Goal: Transaction & Acquisition: Purchase product/service

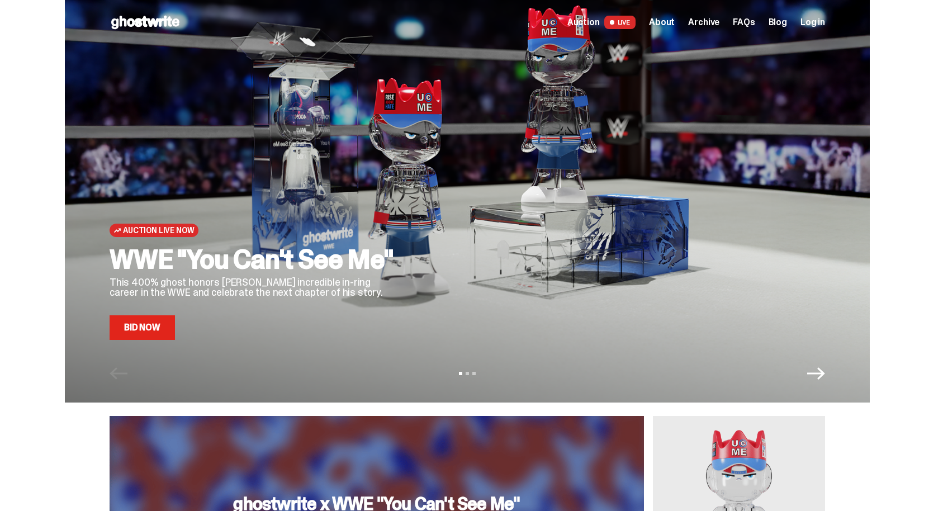
click at [163, 321] on link "Bid Now" at bounding box center [142, 327] width 65 height 25
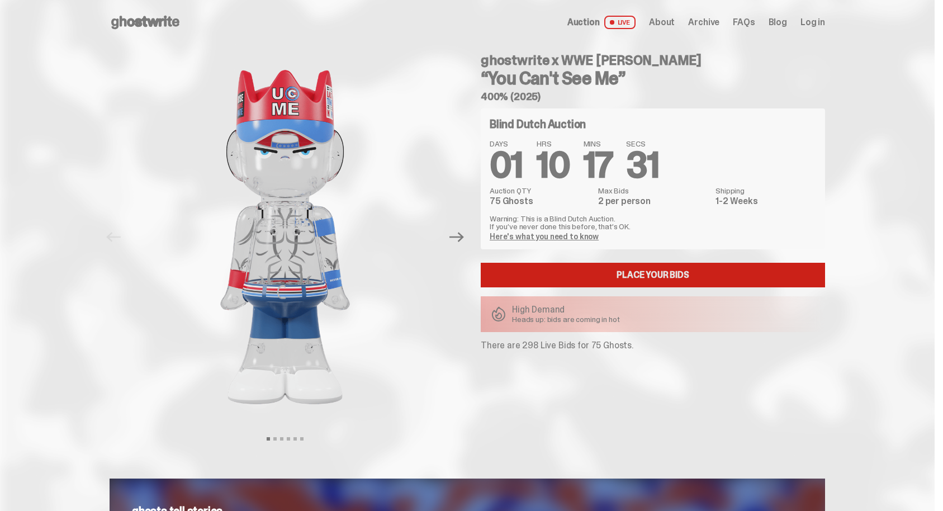
click at [557, 268] on link "Place your Bids" at bounding box center [653, 275] width 344 height 25
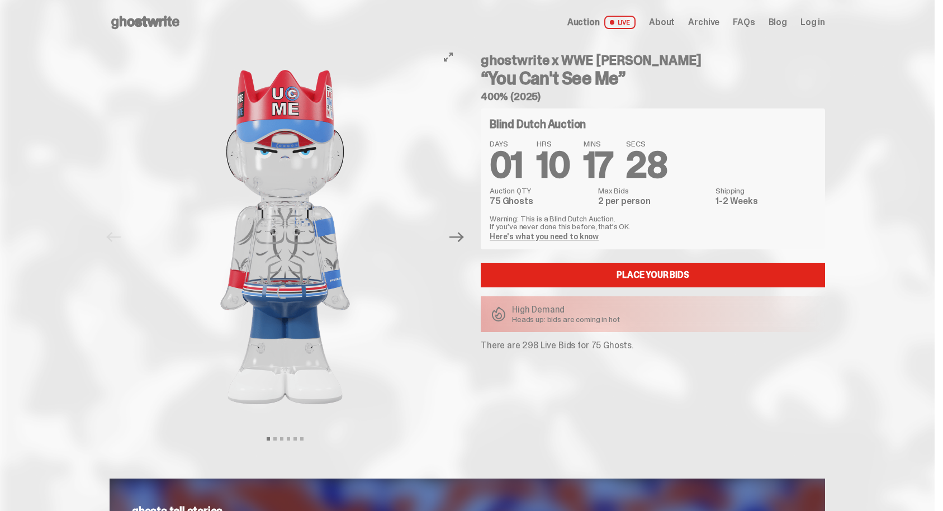
click at [448, 238] on div at bounding box center [285, 237] width 351 height 385
click at [449, 238] on button "Next" at bounding box center [456, 237] width 25 height 25
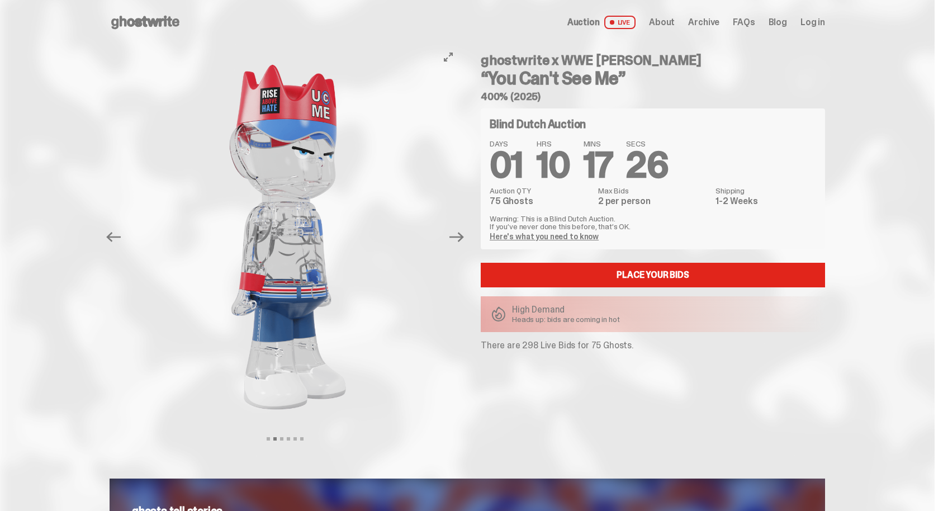
click at [450, 237] on button "Next" at bounding box center [456, 237] width 25 height 25
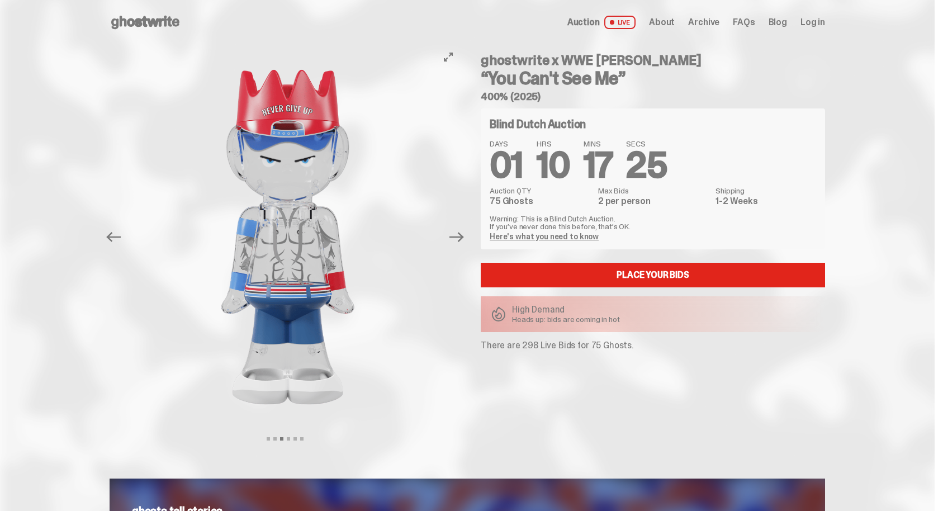
click at [450, 237] on button "Next" at bounding box center [456, 237] width 25 height 25
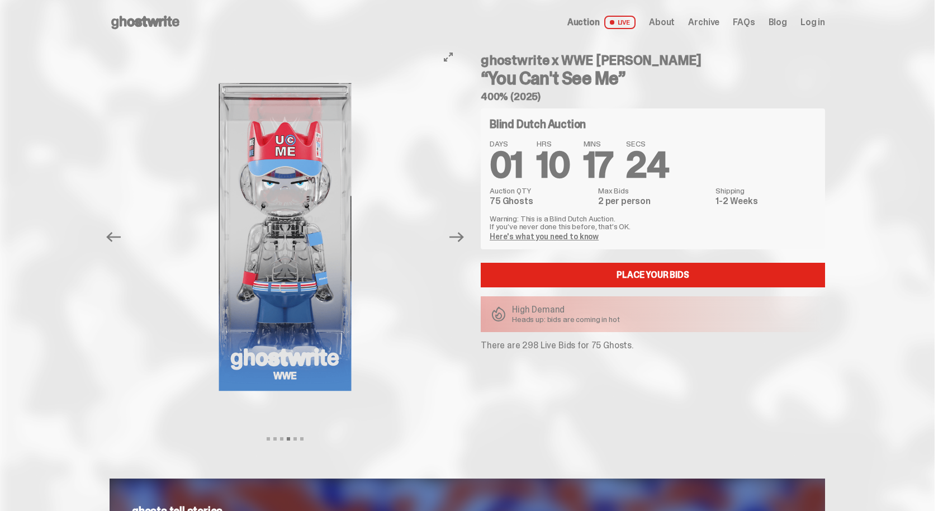
click at [450, 237] on button "Next" at bounding box center [456, 237] width 25 height 25
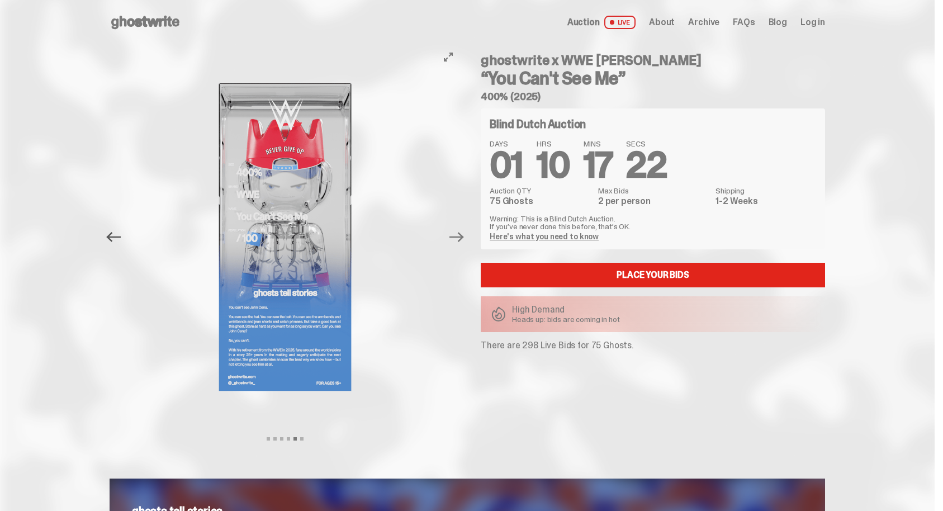
click at [121, 239] on icon "Previous" at bounding box center [113, 237] width 15 height 15
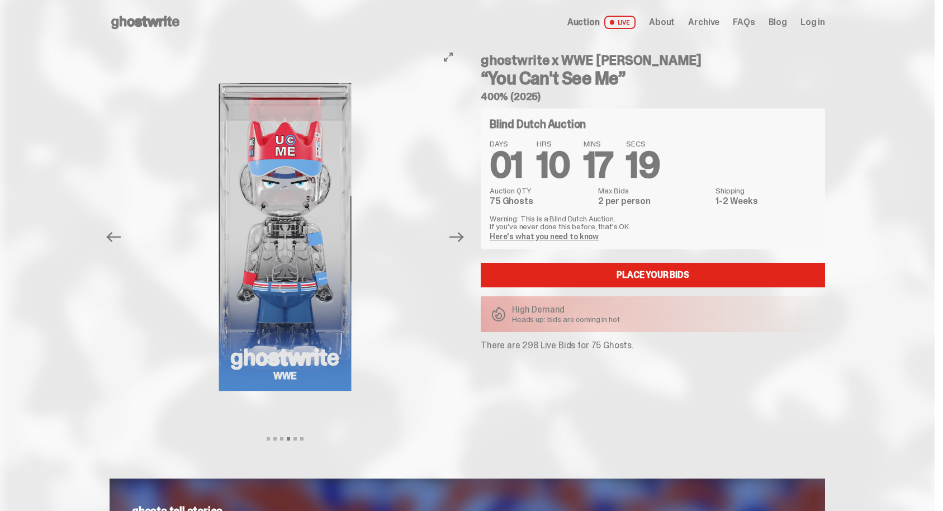
click at [461, 247] on button "Next" at bounding box center [456, 237] width 25 height 25
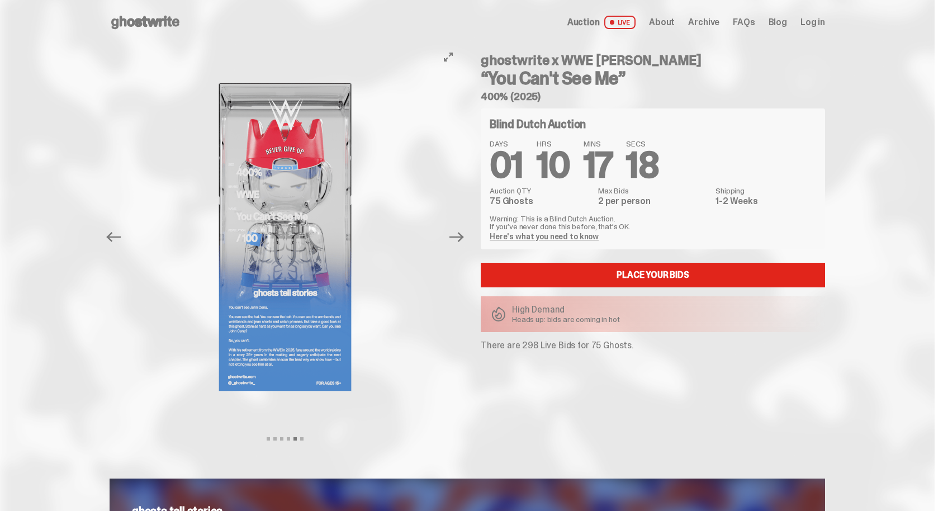
click at [461, 247] on button "Next" at bounding box center [456, 237] width 25 height 25
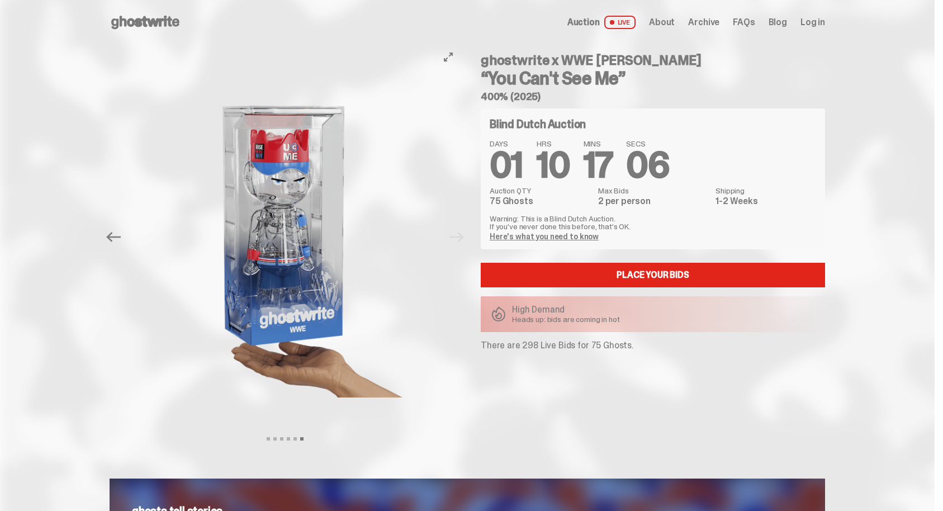
click at [461, 247] on div at bounding box center [285, 237] width 351 height 385
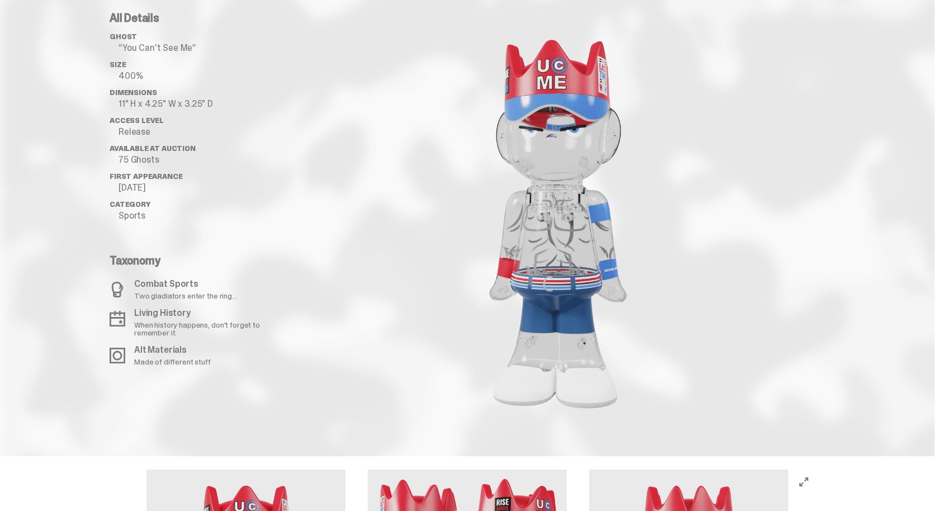
scroll to position [1126, 0]
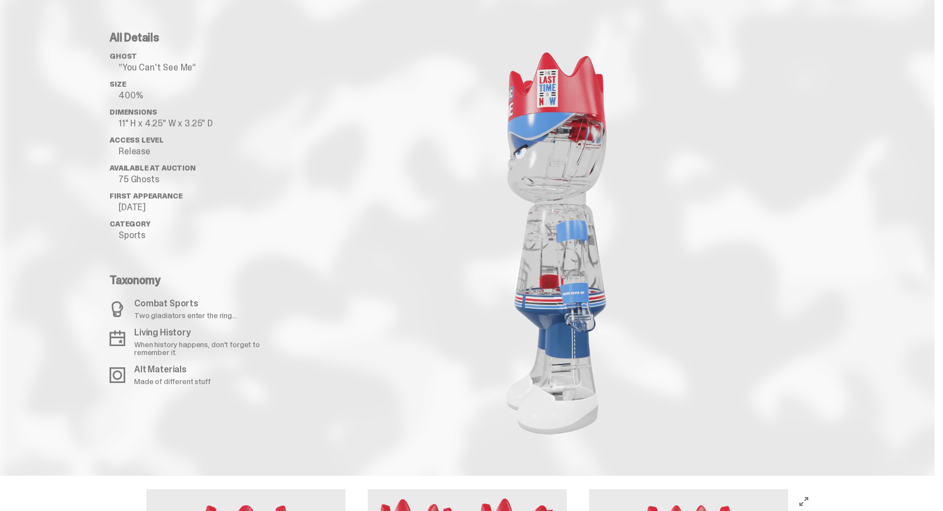
click at [555, 304] on image "lottie-animation-container" at bounding box center [556, 241] width 235 height 418
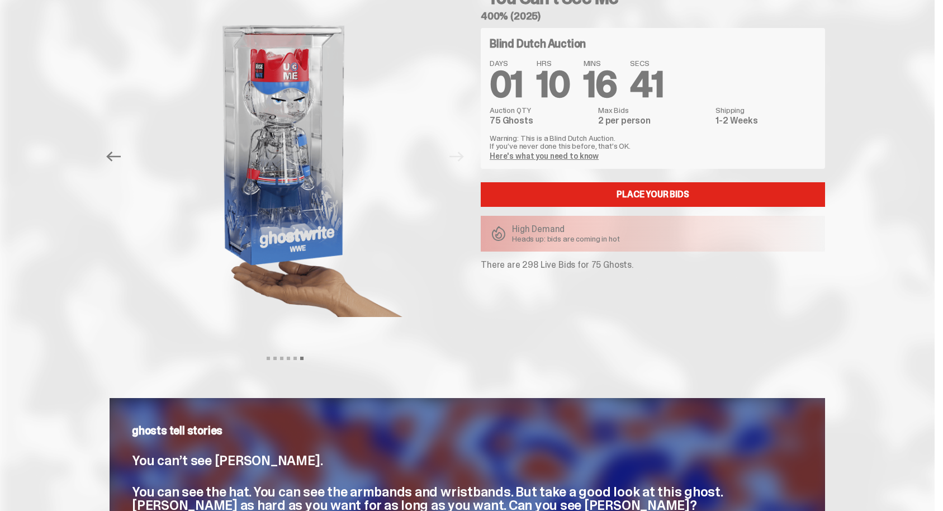
scroll to position [0, 0]
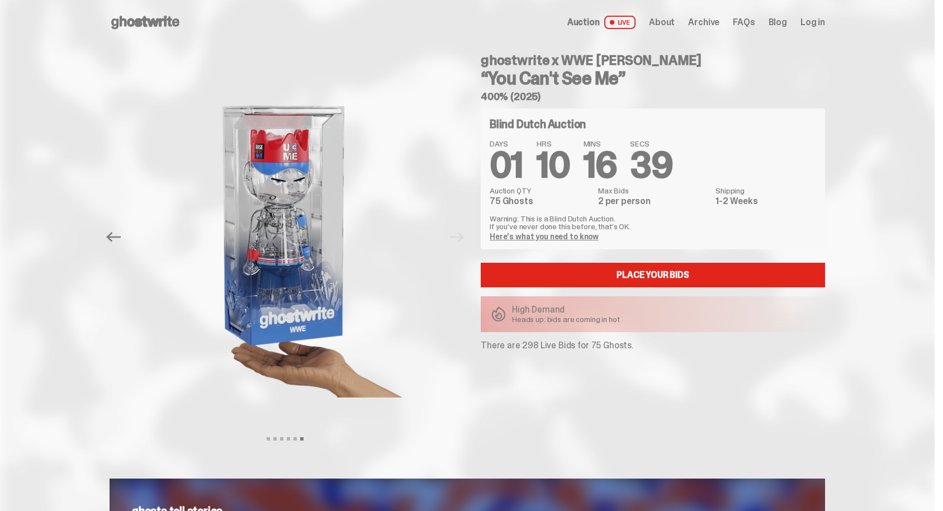
click at [708, 24] on span "Archive" at bounding box center [703, 22] width 31 height 9
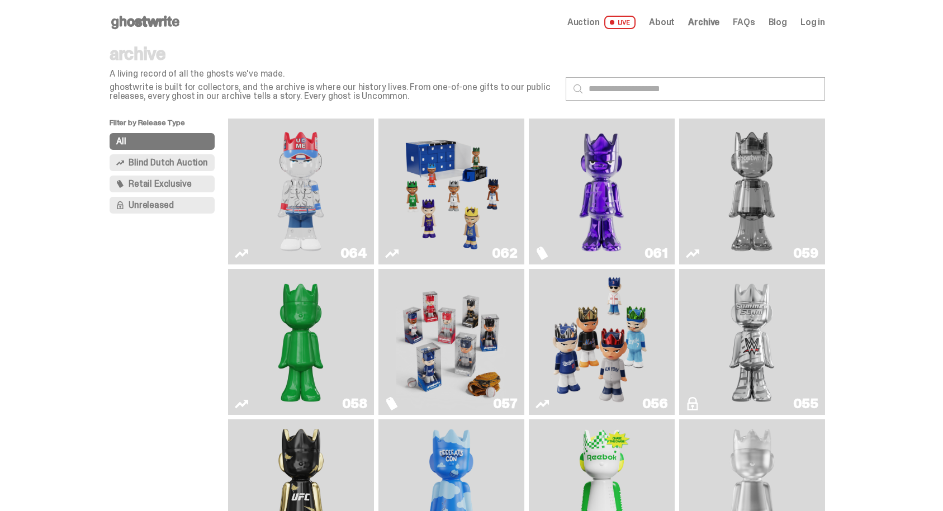
click at [593, 21] on span "Auction" at bounding box center [583, 22] width 32 height 9
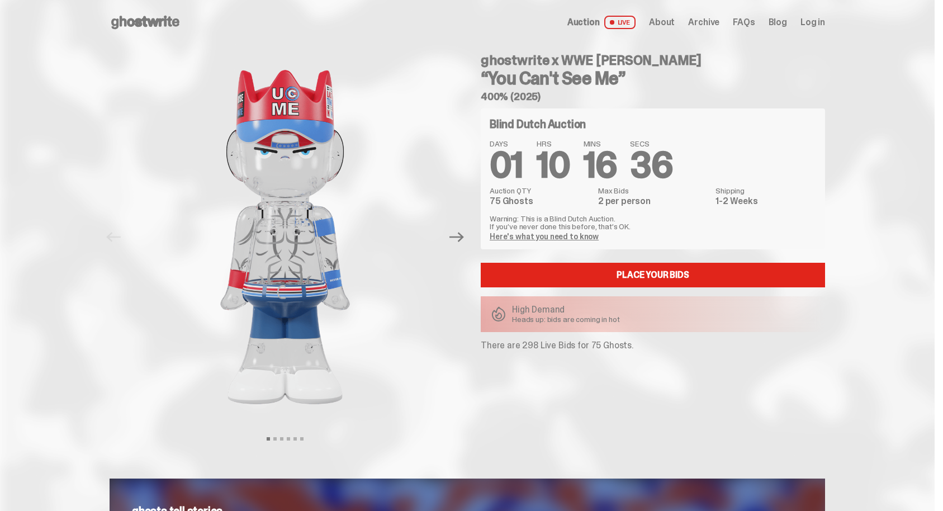
click at [707, 20] on span "Archive" at bounding box center [703, 22] width 31 height 9
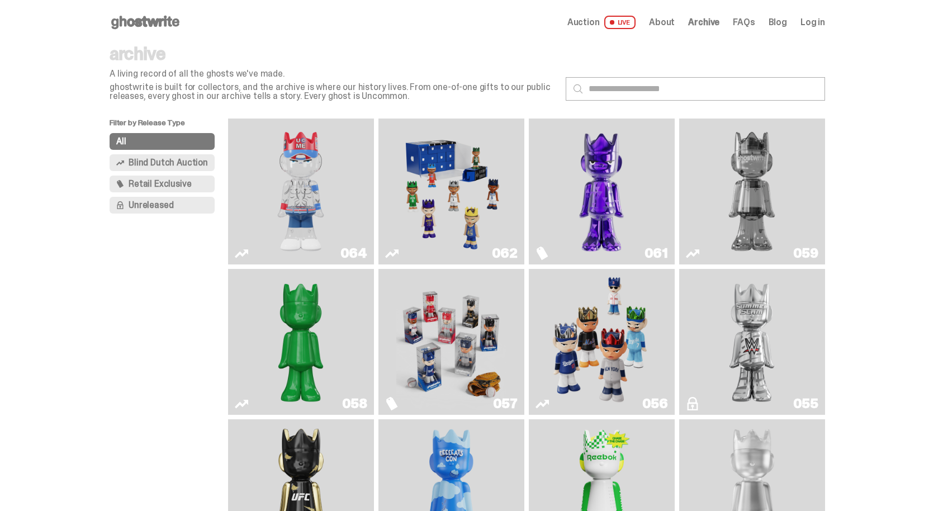
click at [606, 176] on img "Fantasy" at bounding box center [602, 191] width 110 height 137
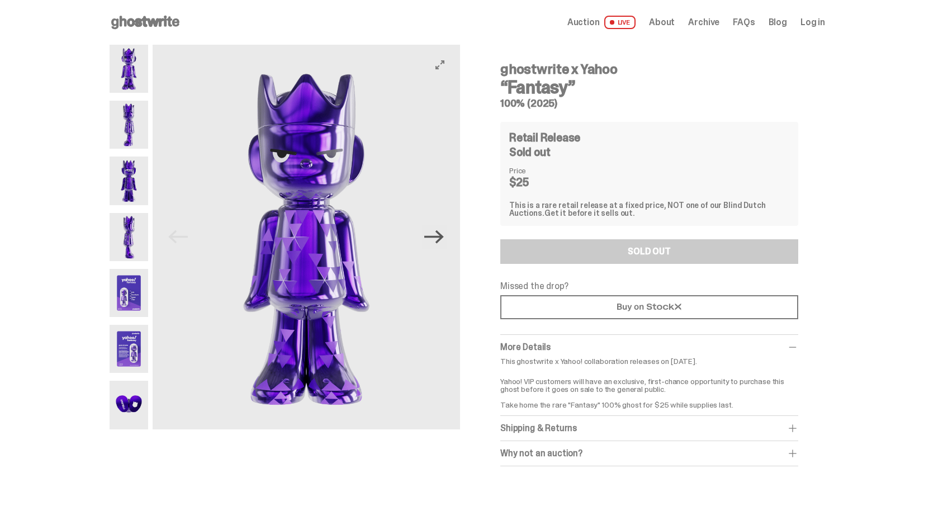
click at [432, 239] on icon "Next" at bounding box center [434, 237] width 20 height 20
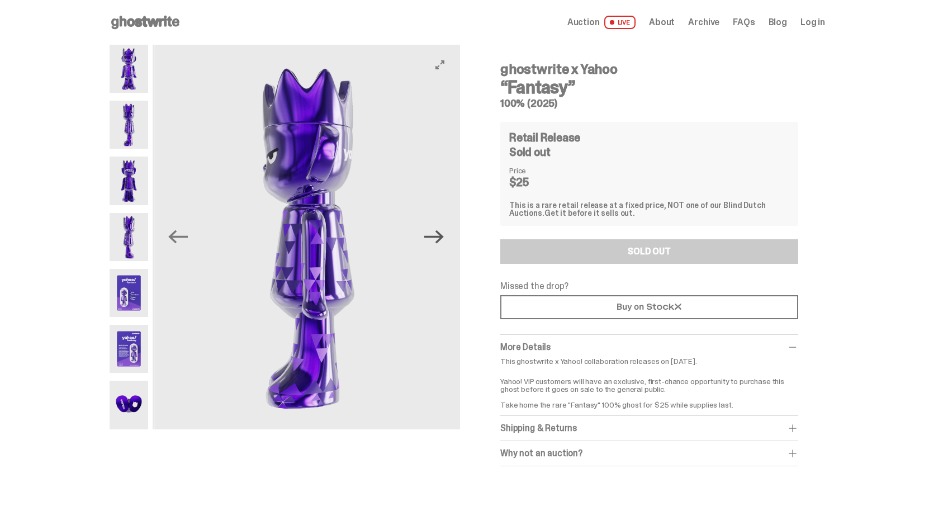
click at [432, 239] on icon "Next" at bounding box center [434, 237] width 20 height 20
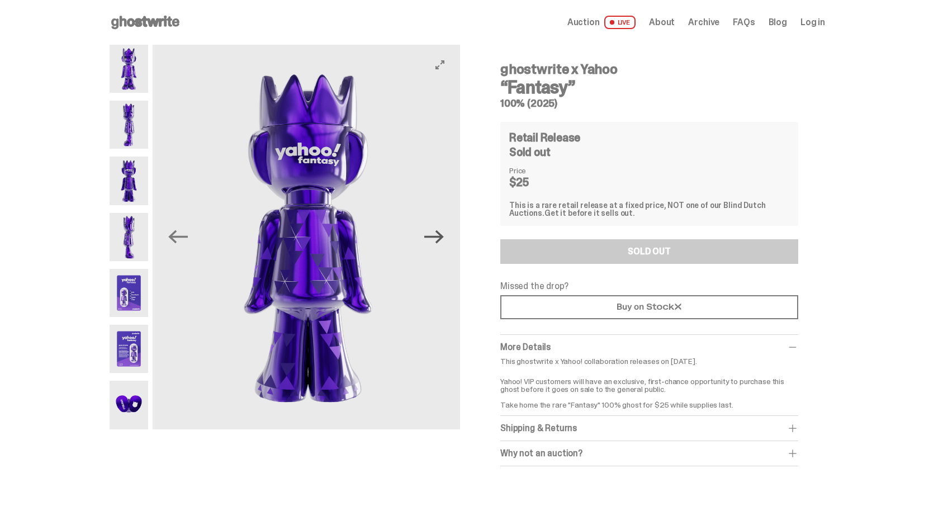
click at [432, 239] on icon "Next" at bounding box center [434, 237] width 20 height 20
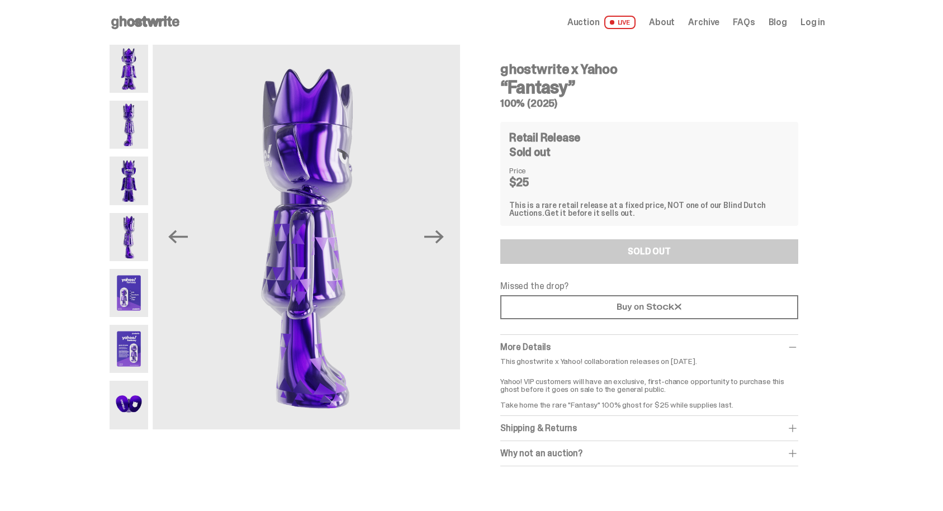
click at [129, 305] on img at bounding box center [129, 293] width 39 height 48
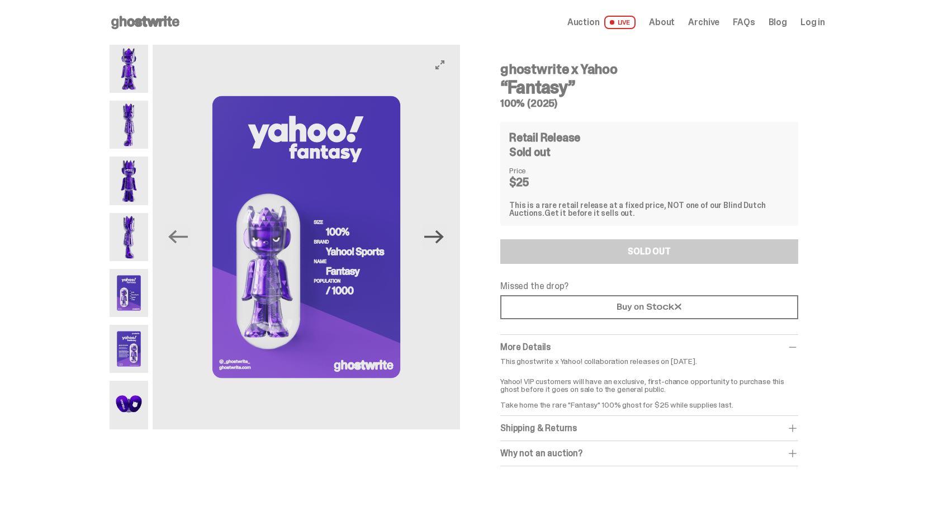
click at [437, 246] on icon "Next" at bounding box center [434, 237] width 20 height 20
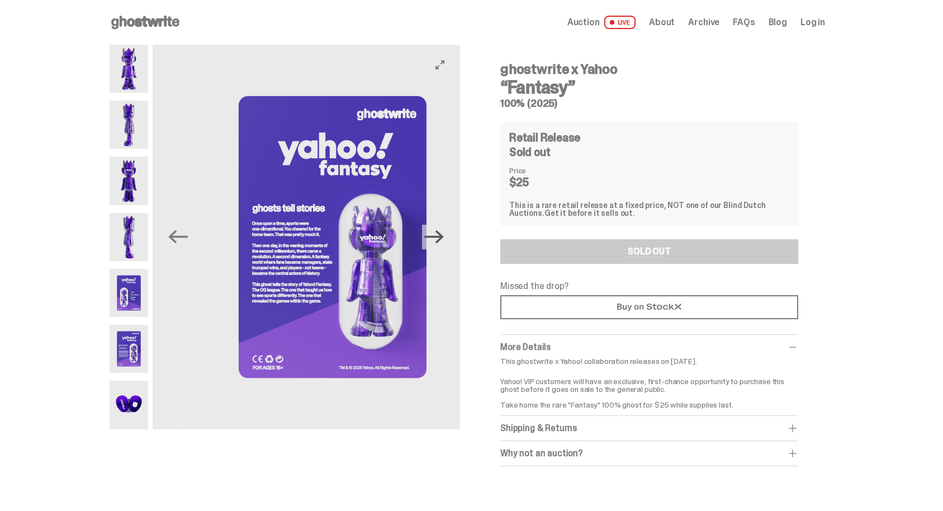
click at [437, 246] on icon "Next" at bounding box center [434, 237] width 20 height 20
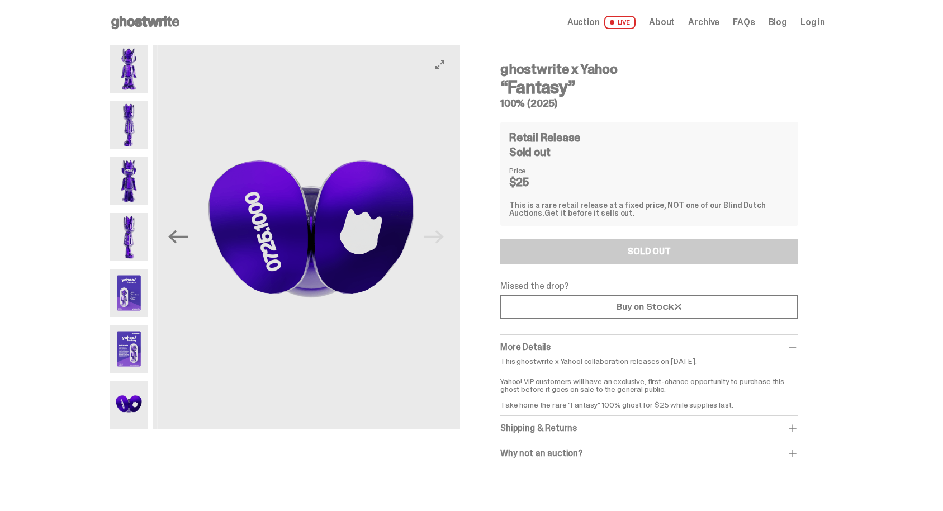
click at [437, 246] on img at bounding box center [311, 237] width 307 height 385
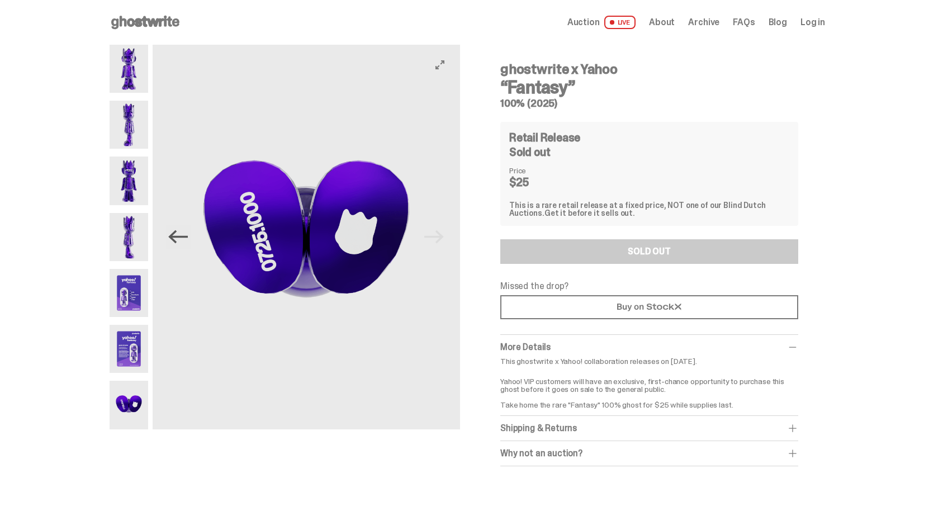
click at [188, 242] on icon "Previous" at bounding box center [178, 237] width 20 height 20
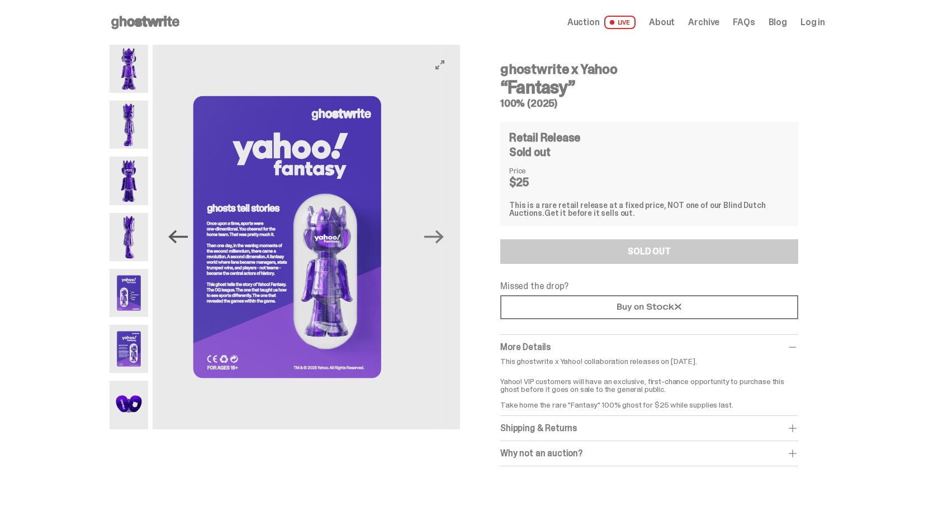
click at [188, 242] on icon "Previous" at bounding box center [178, 237] width 20 height 20
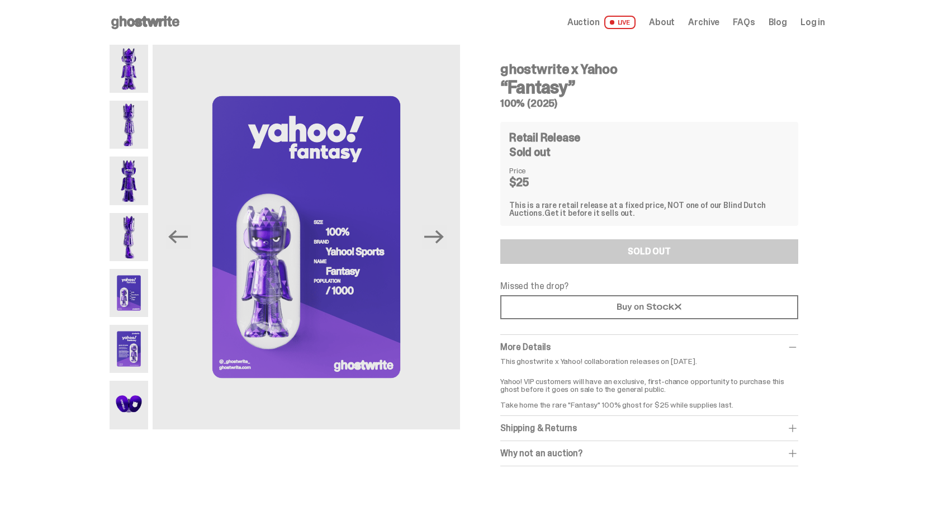
click at [670, 20] on span "About" at bounding box center [662, 22] width 26 height 9
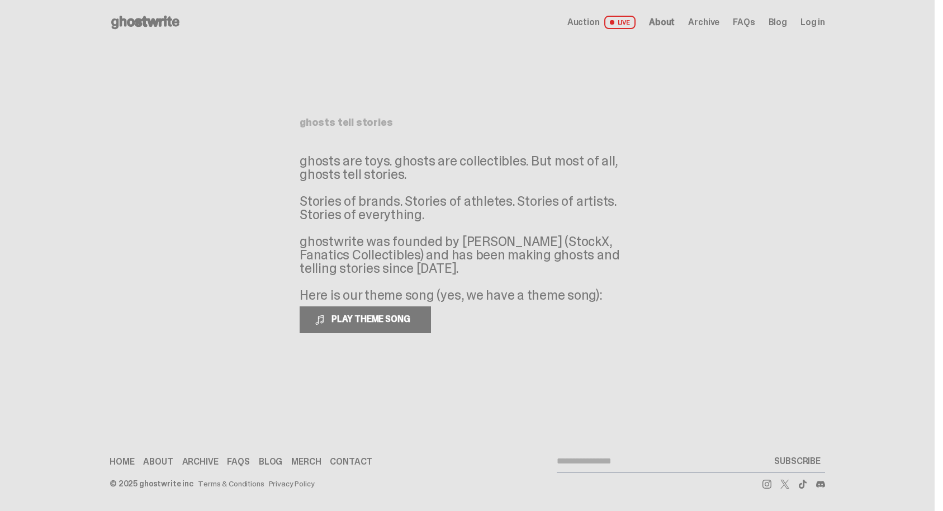
click at [713, 21] on span "Archive" at bounding box center [703, 22] width 31 height 9
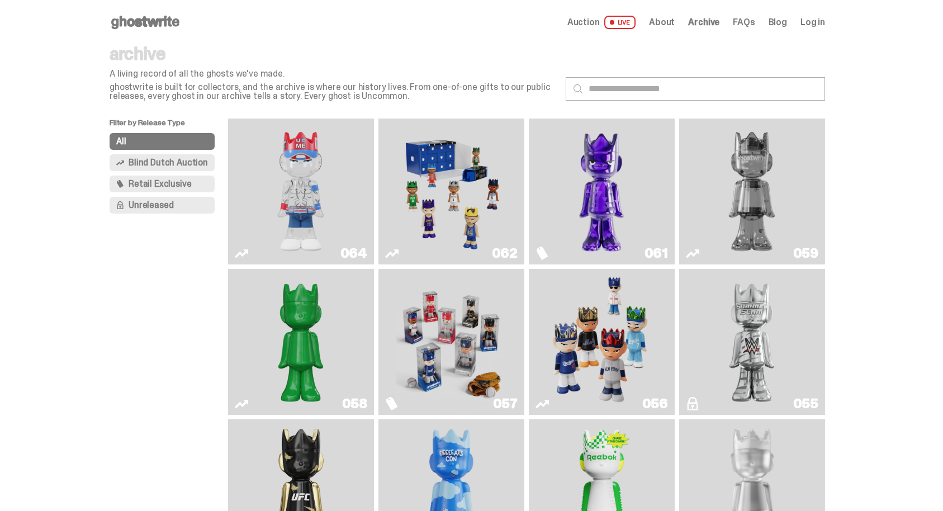
click at [727, 217] on img "Two" at bounding box center [752, 191] width 110 height 137
click at [263, 351] on img "Schrödinger's ghost: Sunday Green" at bounding box center [301, 341] width 110 height 137
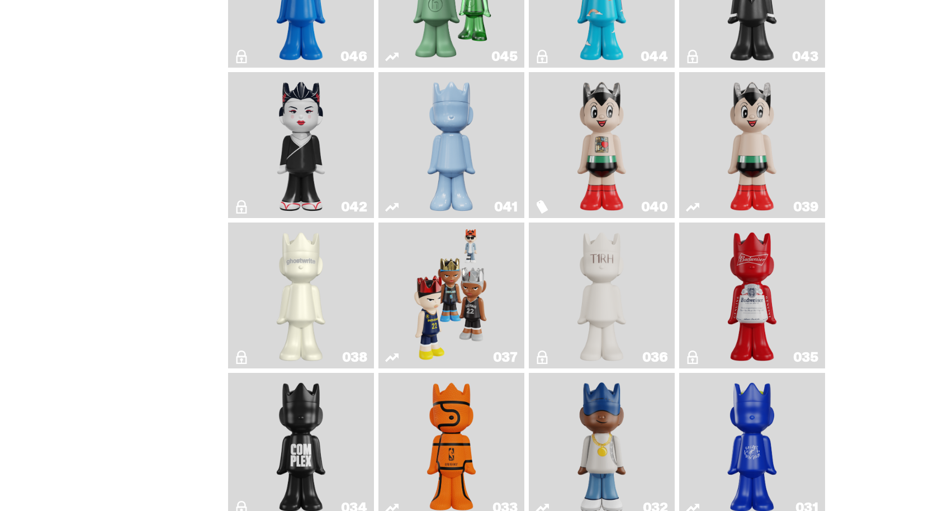
scroll to position [825, 0]
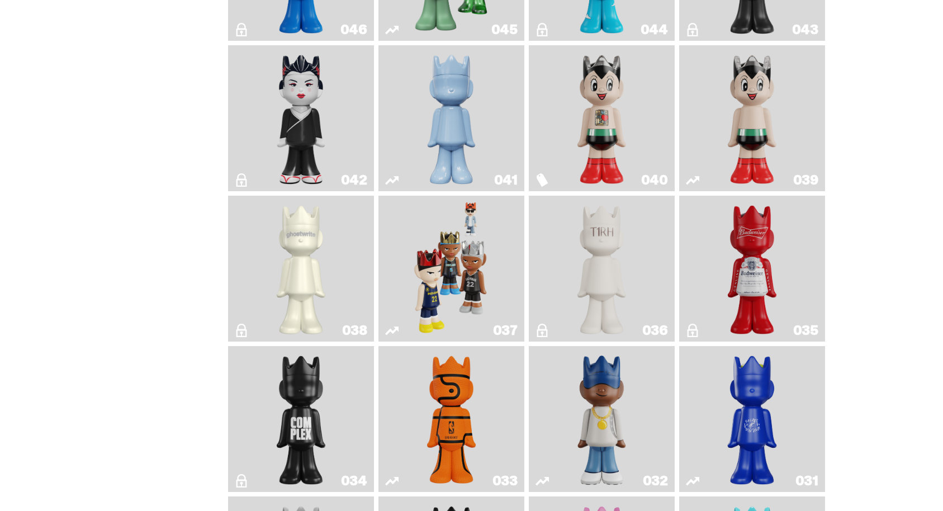
click at [462, 417] on img "Game Ball" at bounding box center [451, 419] width 59 height 137
